Goal: Communication & Community: Answer question/provide support

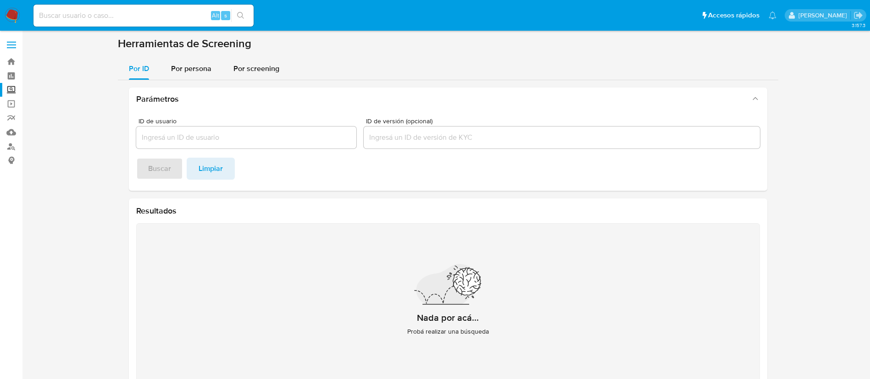
click at [12, 14] on img at bounding box center [13, 16] width 16 height 16
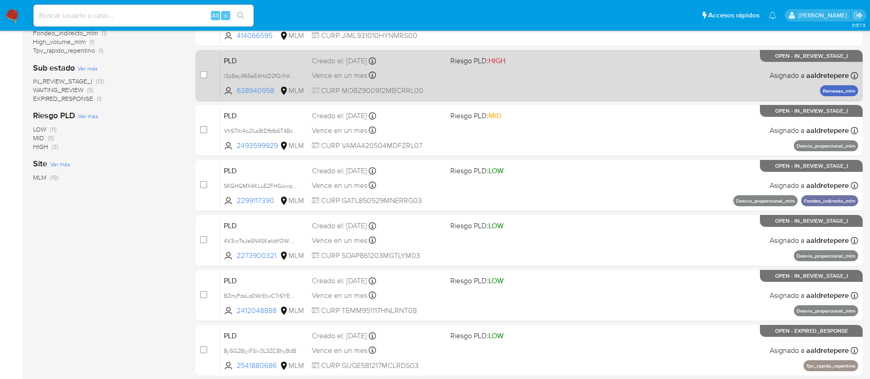
scroll to position [344, 0]
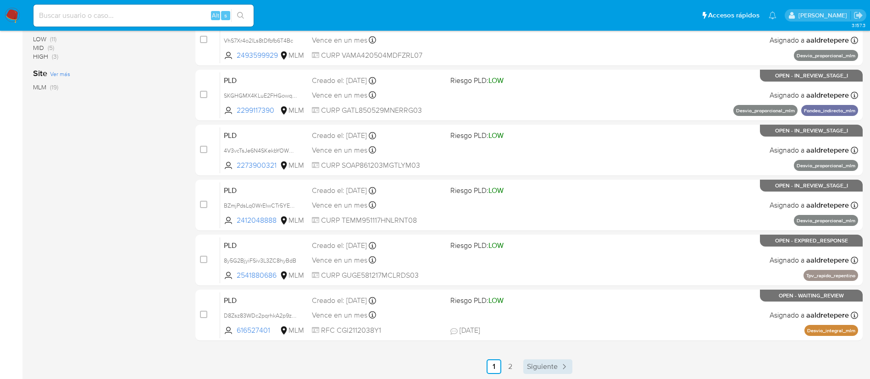
click at [547, 364] on span "Siguiente" at bounding box center [542, 366] width 31 height 7
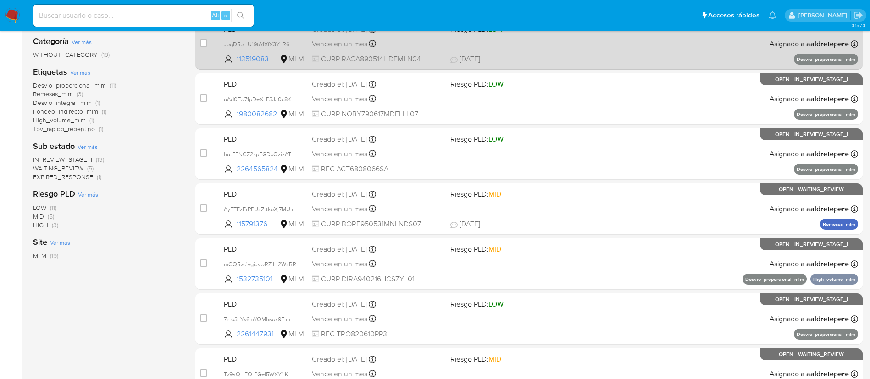
scroll to position [206, 0]
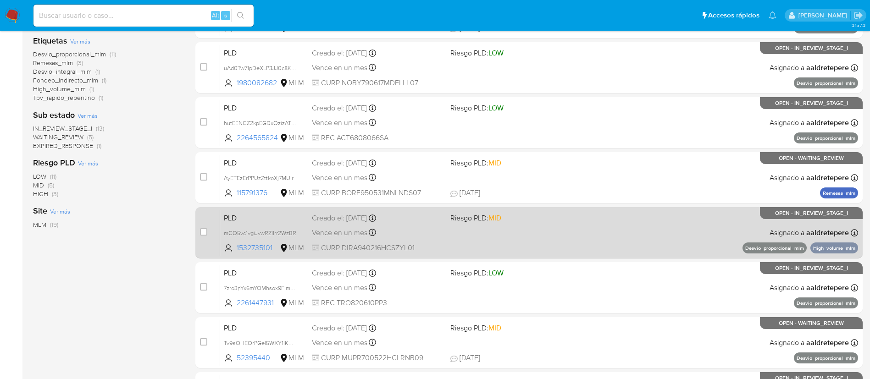
click at [480, 241] on div "PLD mCQ5vc1vgiJvwRZlIrr2WzBR 1532735101 MLM Riesgo PLD: MID Creado el: 12/08/20…" at bounding box center [539, 233] width 638 height 46
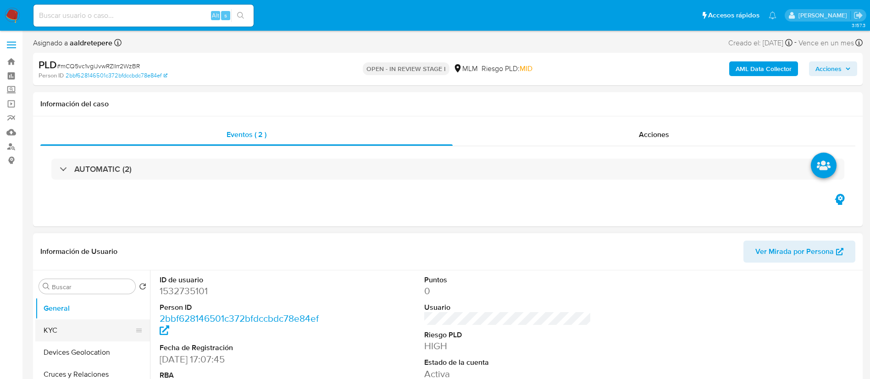
click at [66, 324] on button "KYC" at bounding box center [88, 331] width 107 height 22
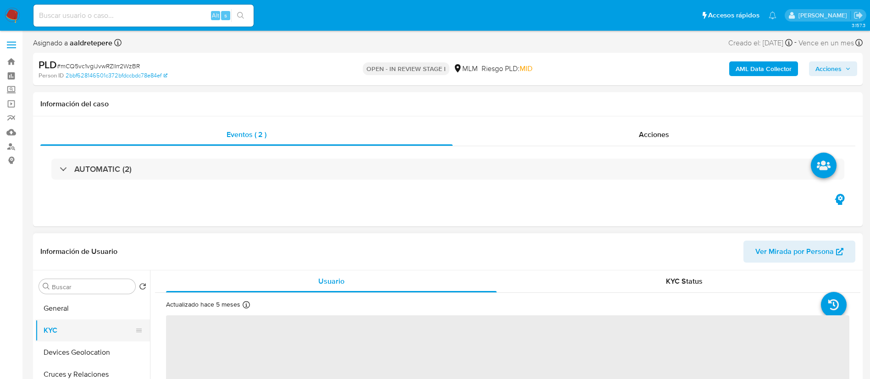
select select "10"
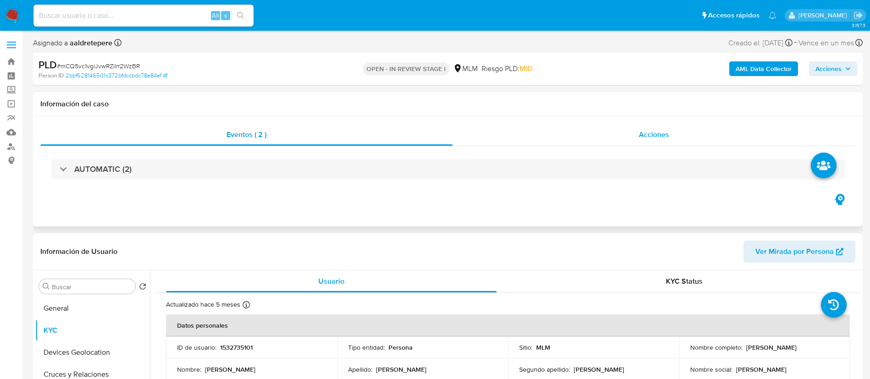
click at [660, 132] on span "Acciones" at bounding box center [654, 134] width 30 height 11
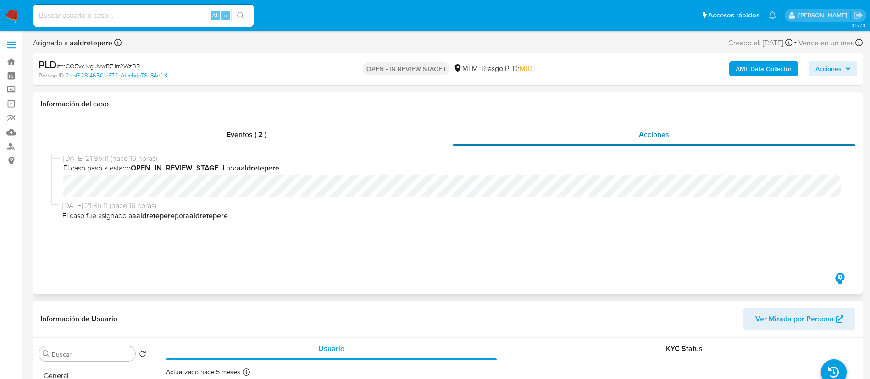
click at [650, 137] on span "Acciones" at bounding box center [654, 134] width 30 height 11
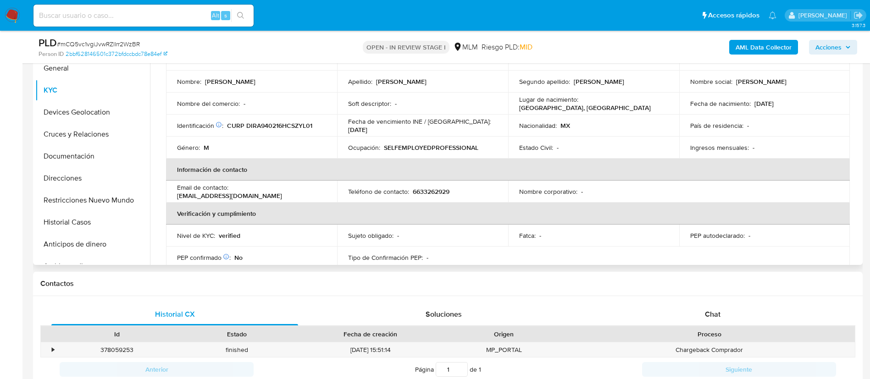
scroll to position [69, 0]
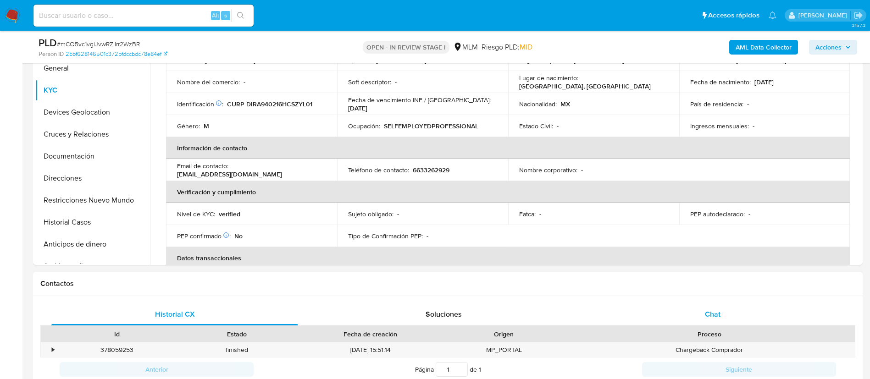
click at [714, 314] on span "Chat" at bounding box center [713, 314] width 16 height 11
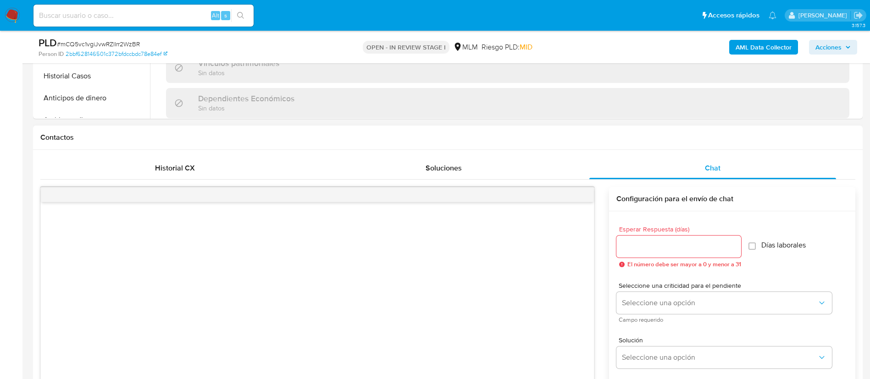
scroll to position [481, 0]
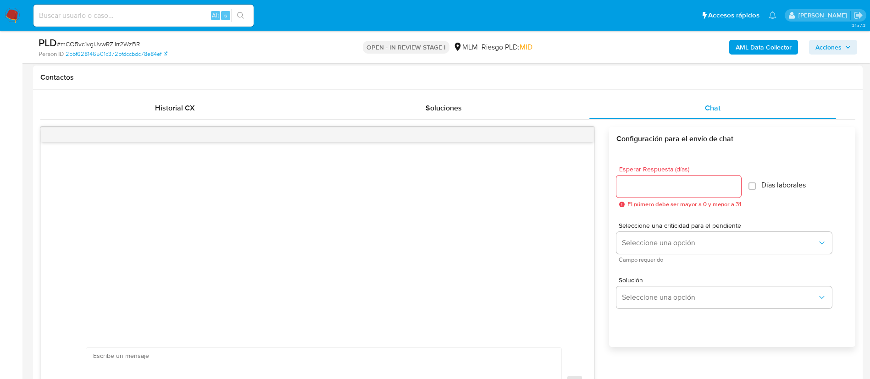
click at [649, 194] on div at bounding box center [678, 187] width 125 height 22
click at [634, 193] on div at bounding box center [678, 187] width 125 height 22
click at [634, 185] on input "Esperar Respuesta (días)" at bounding box center [678, 187] width 125 height 12
type input "5"
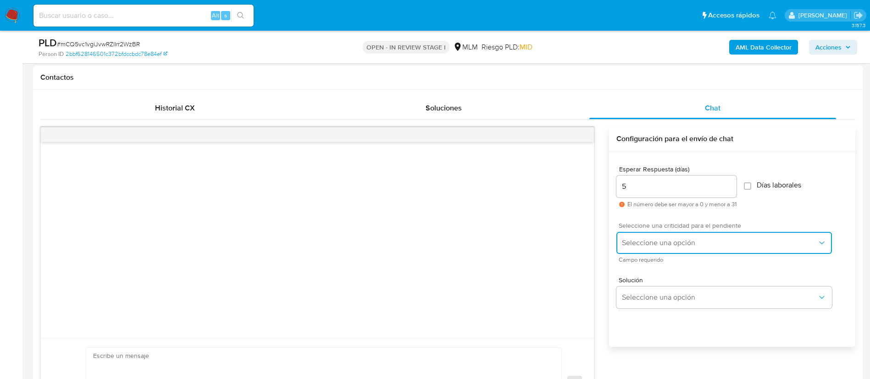
click at [639, 249] on button "Seleccione una opción" at bounding box center [723, 243] width 215 height 22
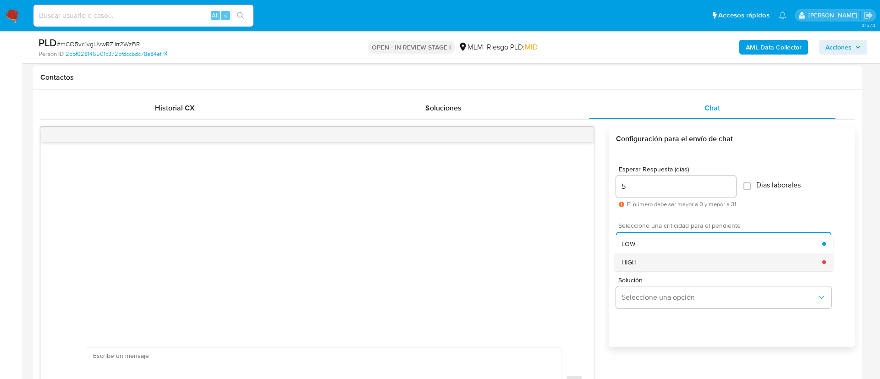
click at [641, 257] on div "HIGH" at bounding box center [722, 262] width 201 height 18
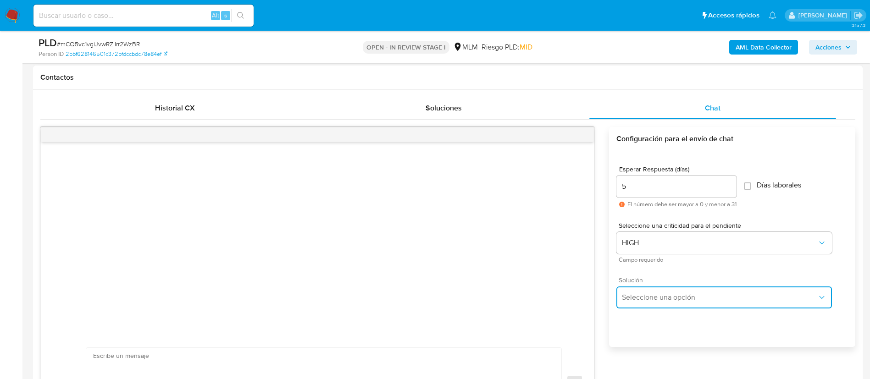
click at [655, 304] on button "Seleccione una opción" at bounding box center [723, 298] width 215 height 22
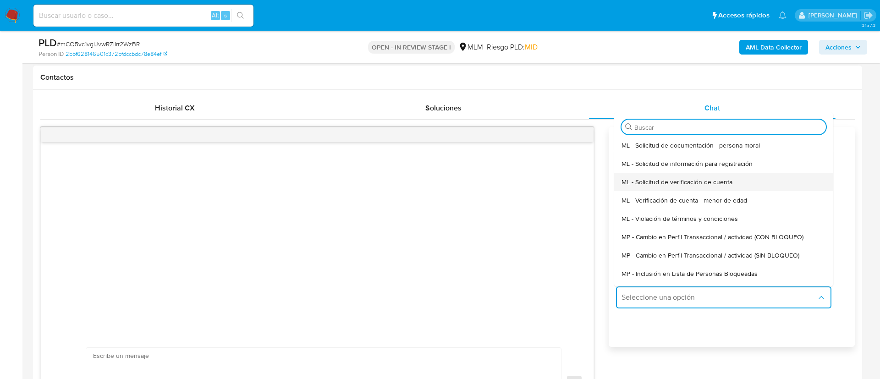
click at [665, 183] on span "ML - Solicitud de verificación de cuenta" at bounding box center [677, 182] width 111 height 8
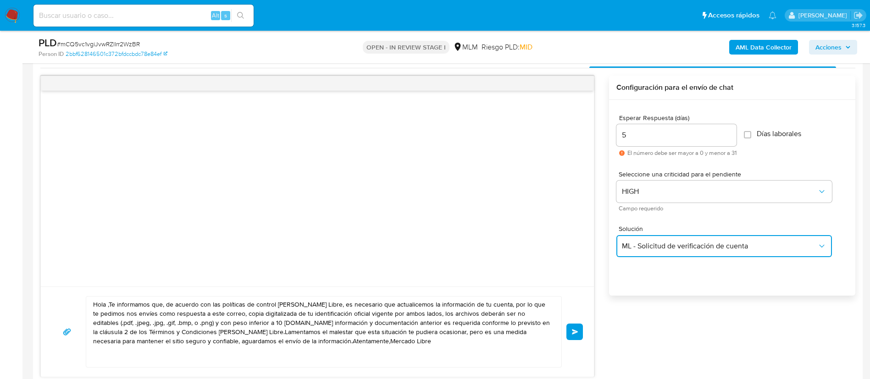
scroll to position [619, 0]
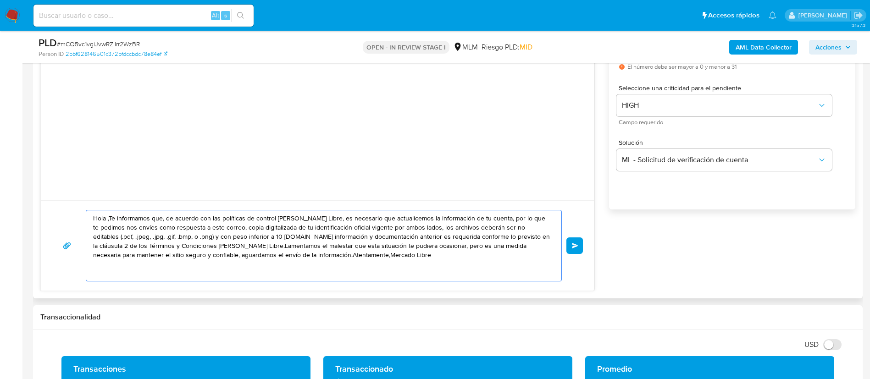
drag, startPoint x: 342, startPoint y: 261, endPoint x: 89, endPoint y: 216, distance: 257.0
click at [89, 216] on div "Hola ,Te informamos que, de acuerdo con las políticas de control de Mercado Lib…" at bounding box center [321, 245] width 470 height 71
paste textarea "ESTIMADA ALEJANDRO DIAZ REYES Te comunicamos que se ha identificado un cambio e…"
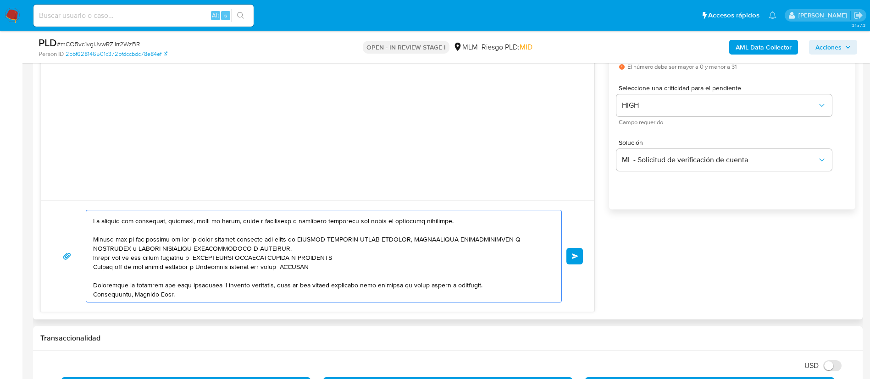
scroll to position [0, 0]
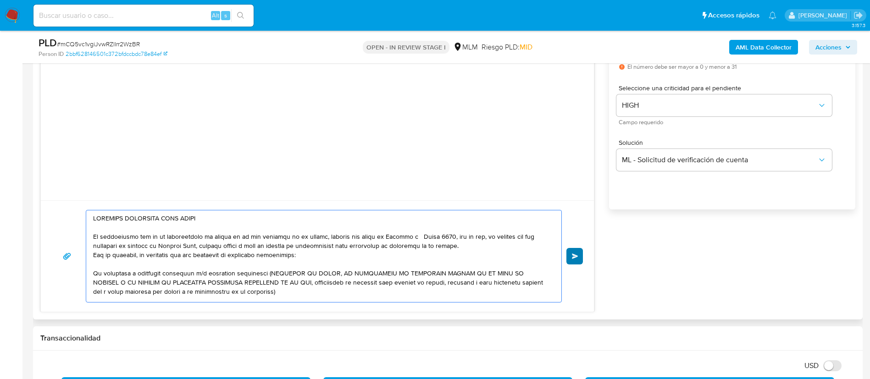
type textarea "ESTIMADA ALEJANDRO DIAZ REYES Te comunicamos que se ha identificado un cambio e…"
click at [579, 254] on button "Enviar" at bounding box center [574, 256] width 17 height 17
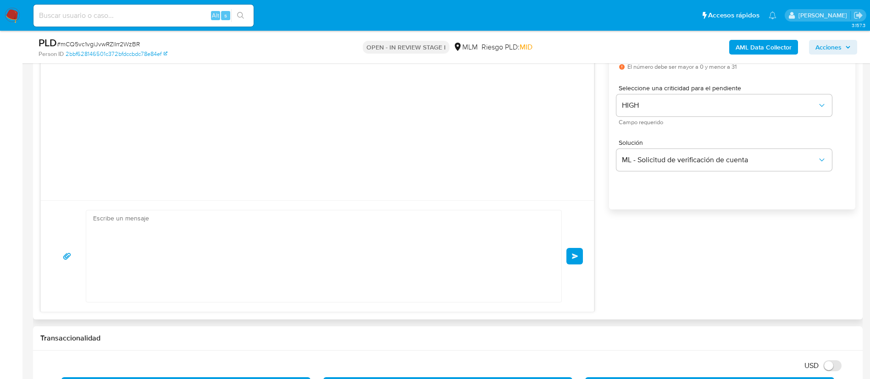
scroll to position [132, 0]
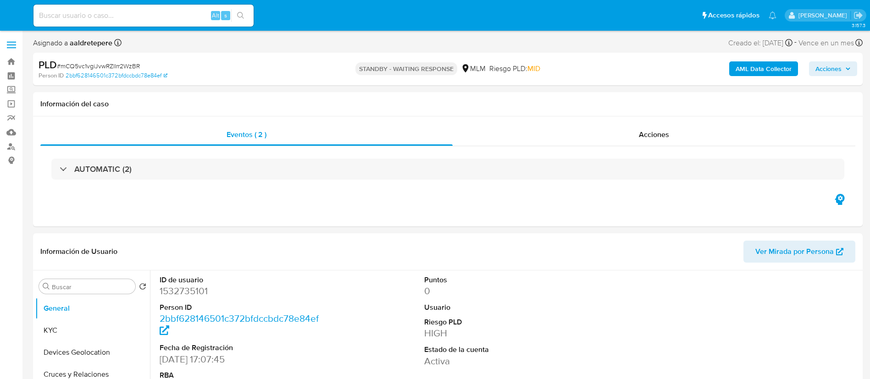
select select "10"
